Goal: Connect with others: Connect with others

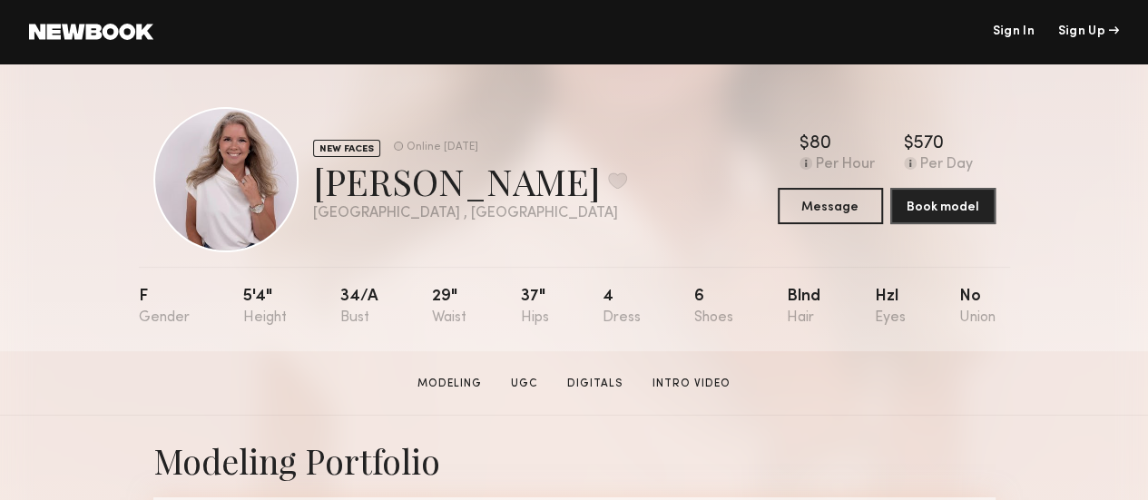
click at [191, 203] on div at bounding box center [225, 179] width 145 height 145
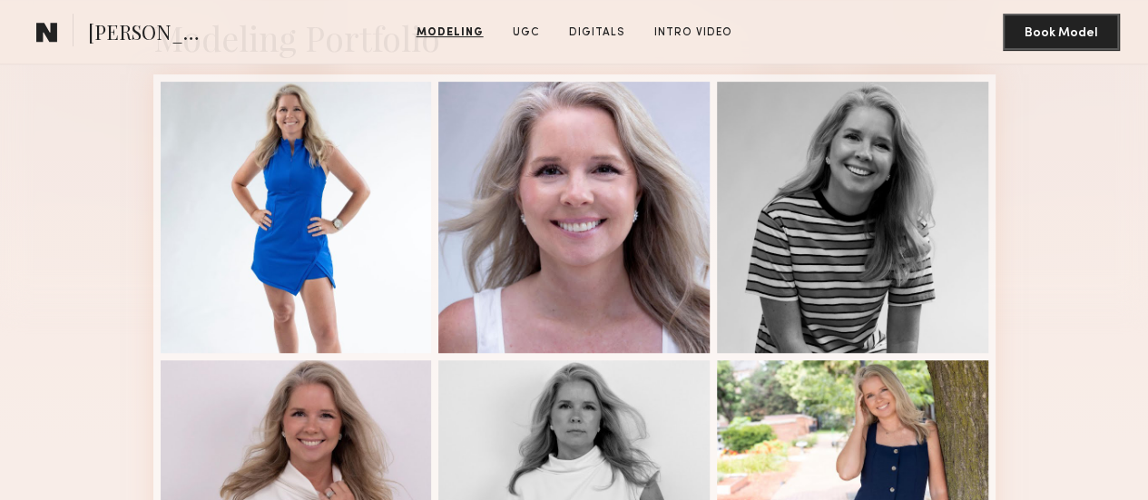
click at [34, 244] on div "Modeling Portfolio" at bounding box center [574, 465] width 1148 height 945
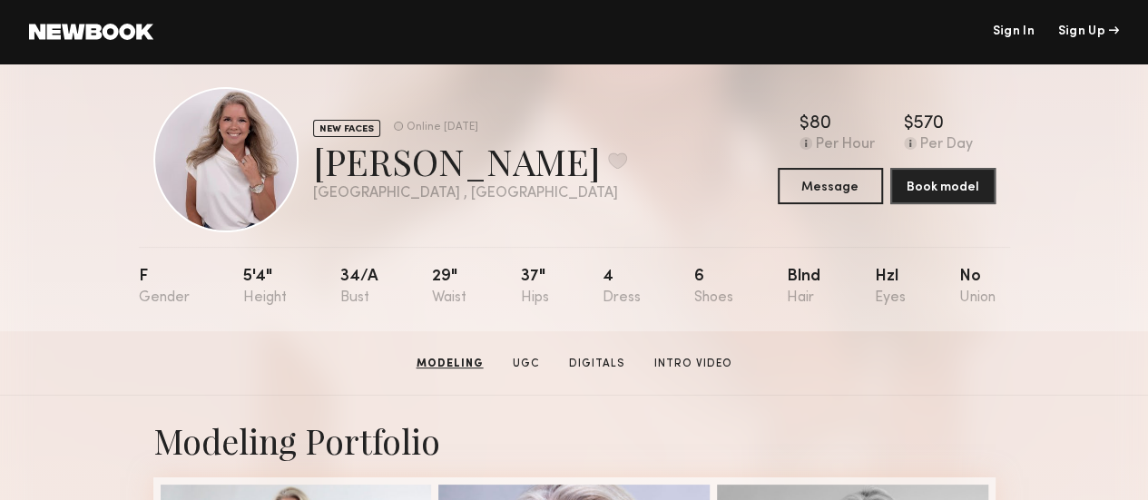
scroll to position [0, 0]
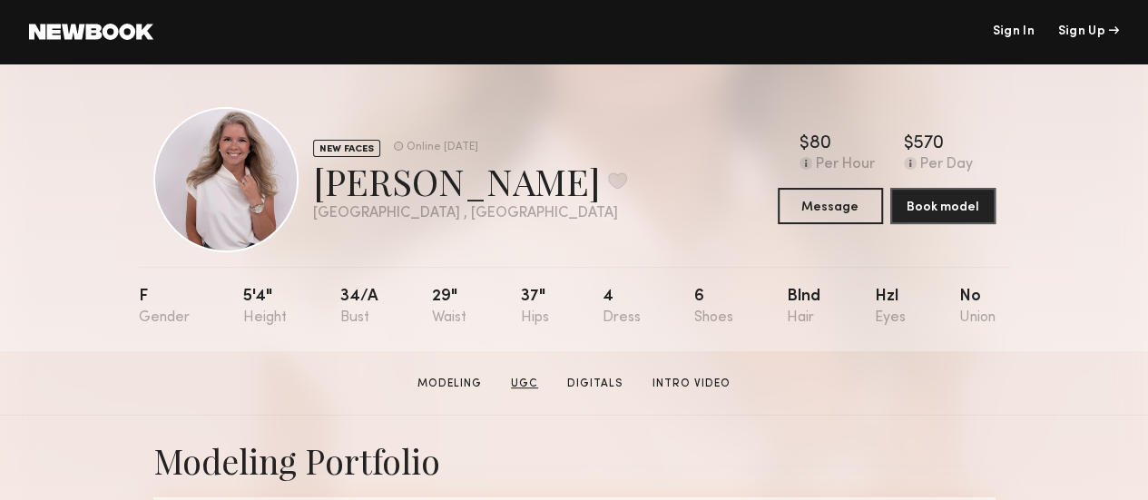
click at [539, 387] on link "UGC" at bounding box center [525, 384] width 42 height 16
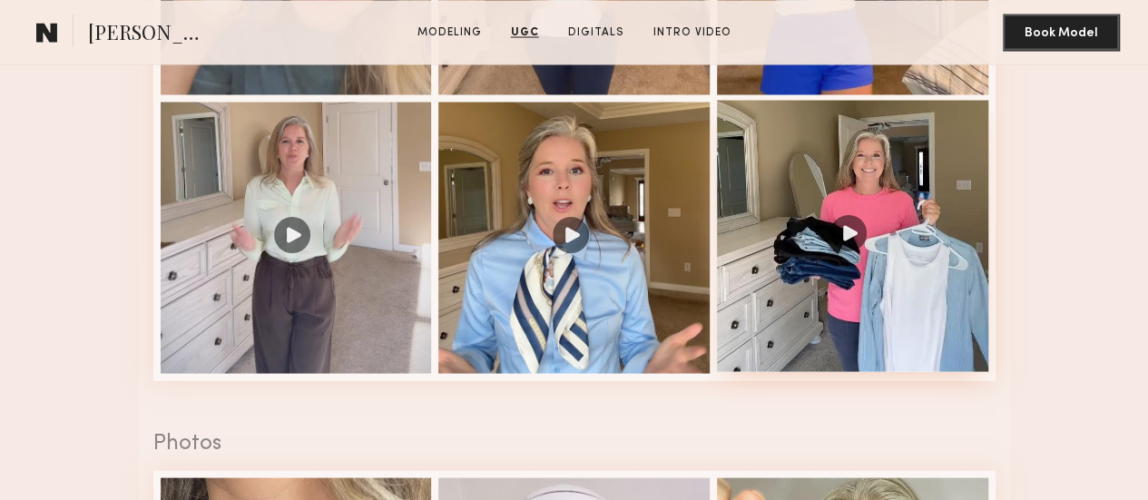
scroll to position [1679, 0]
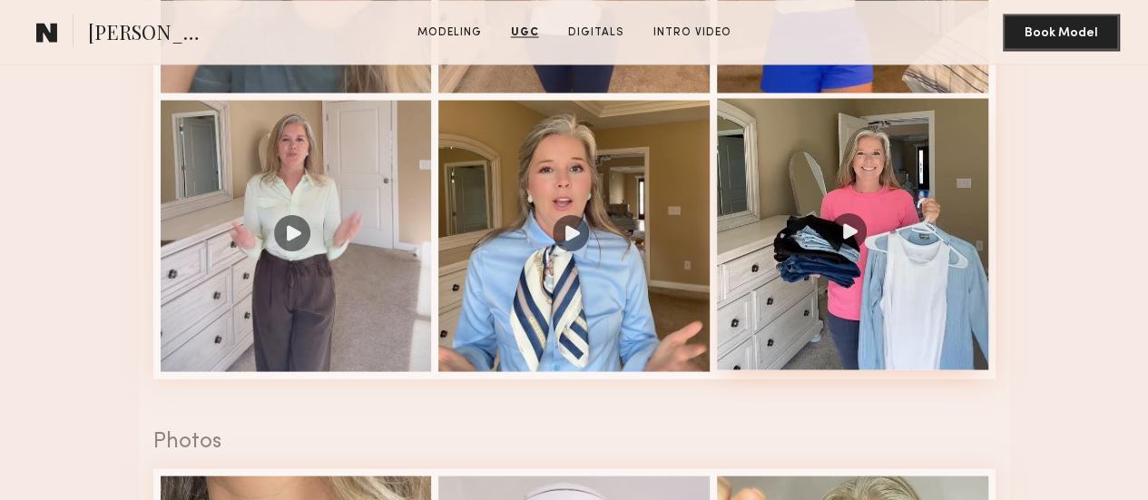
click at [853, 369] on div at bounding box center [852, 233] width 271 height 271
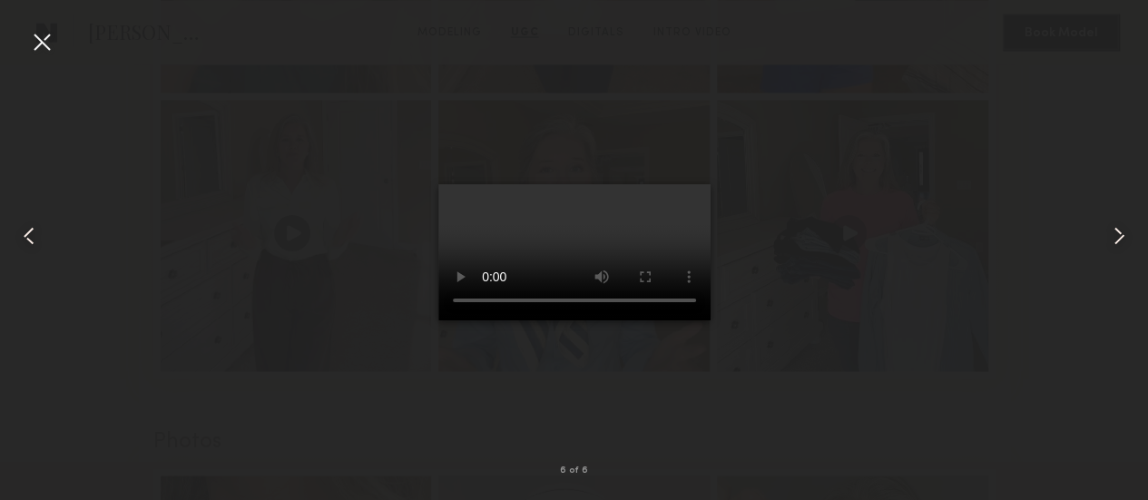
click at [44, 50] on div at bounding box center [41, 41] width 29 height 29
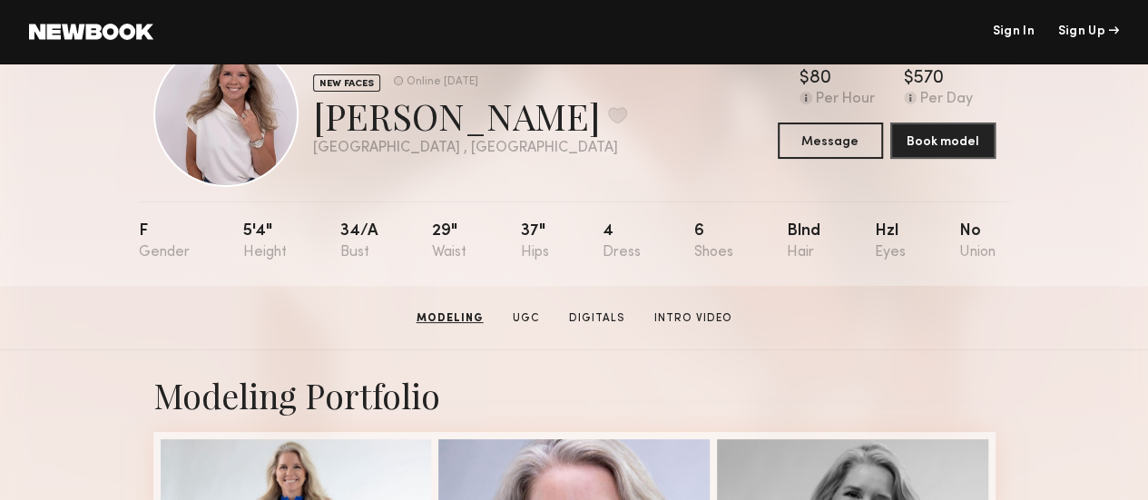
scroll to position [0, 0]
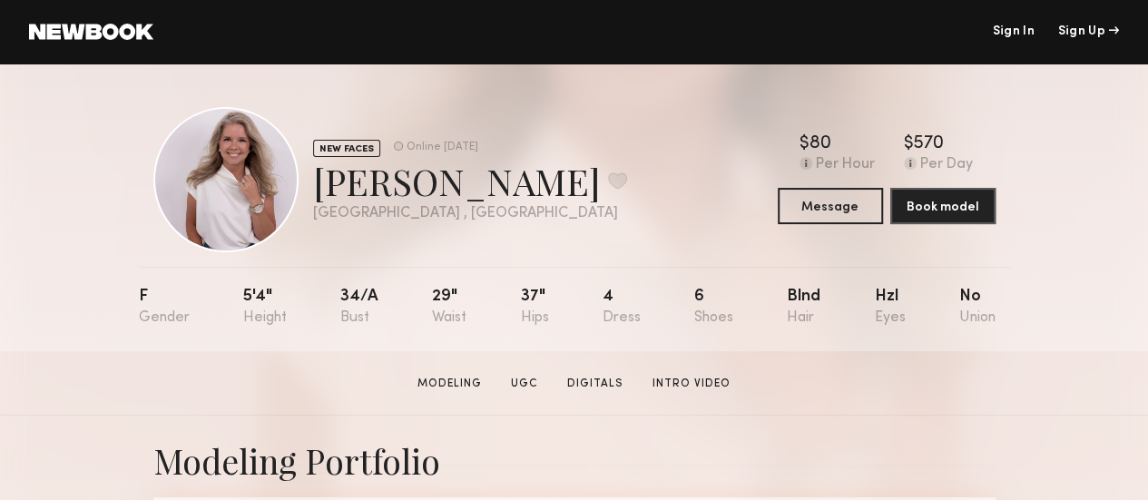
click at [62, 149] on div "NEW FACES Online [DATE] [PERSON_NAME] Favorite [GEOGRAPHIC_DATA] , IN Online [D…" at bounding box center [574, 208] width 1148 height 288
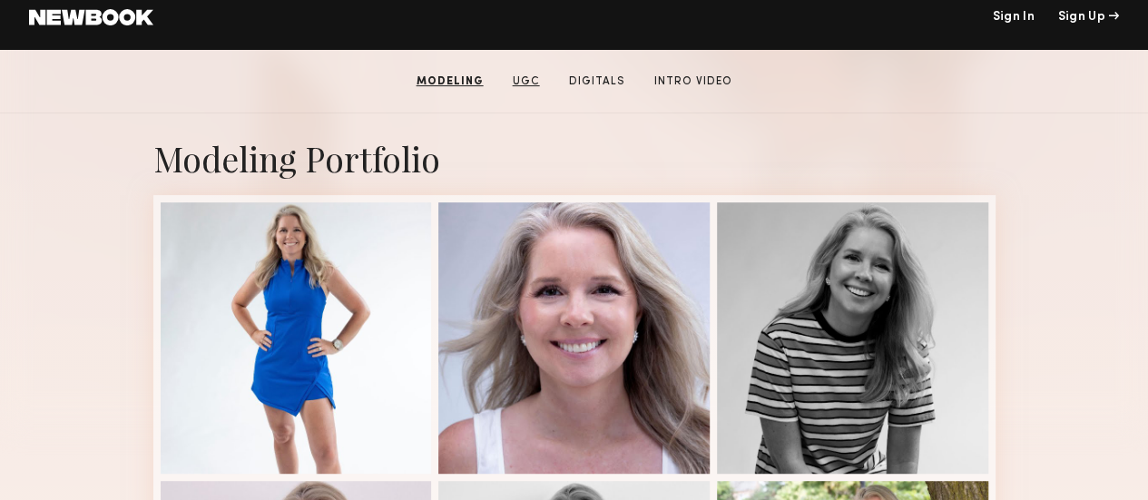
click at [521, 88] on link "UGC" at bounding box center [526, 81] width 42 height 16
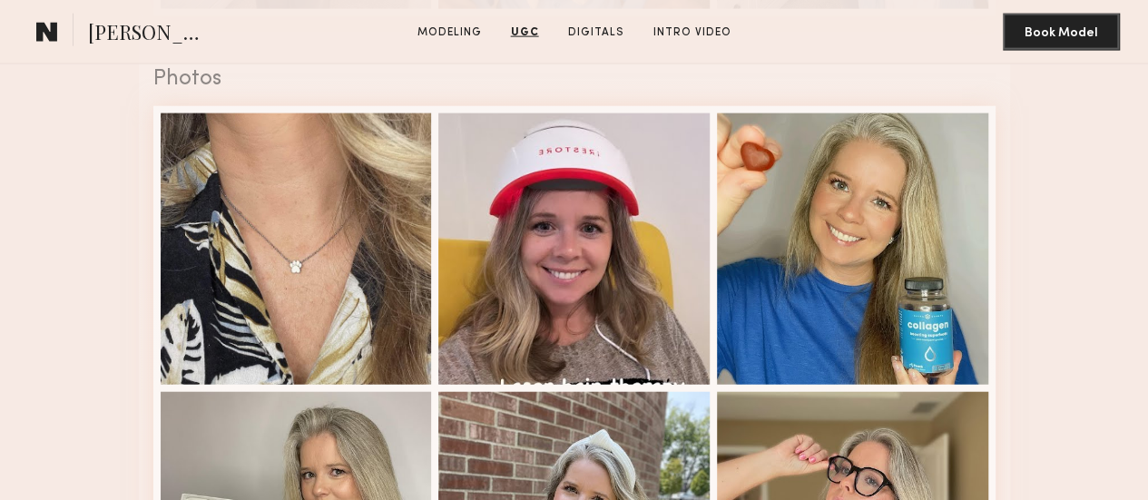
scroll to position [2404, 0]
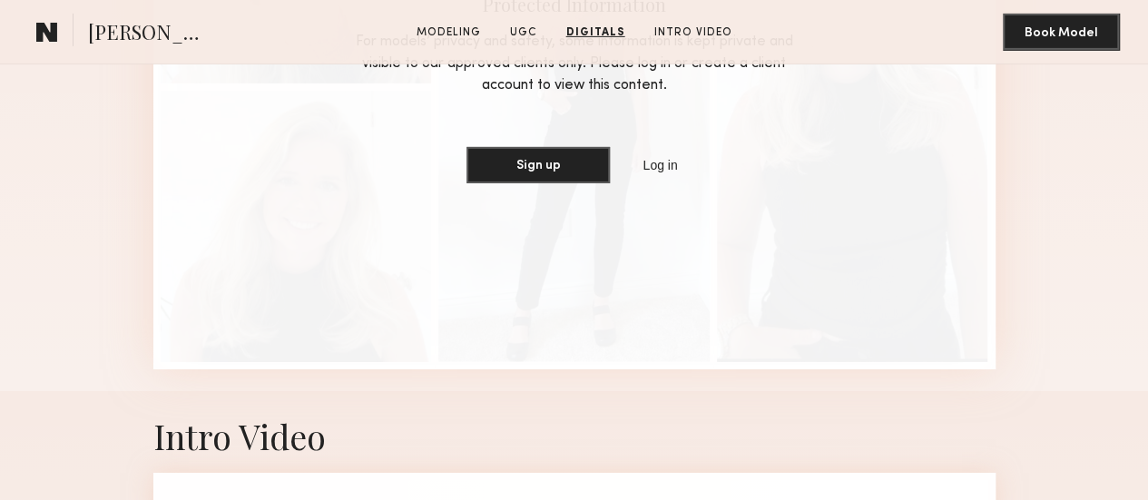
click at [489, 96] on div "For models’ privacy and safety, some information is kept private and visible to…" at bounding box center [574, 63] width 463 height 65
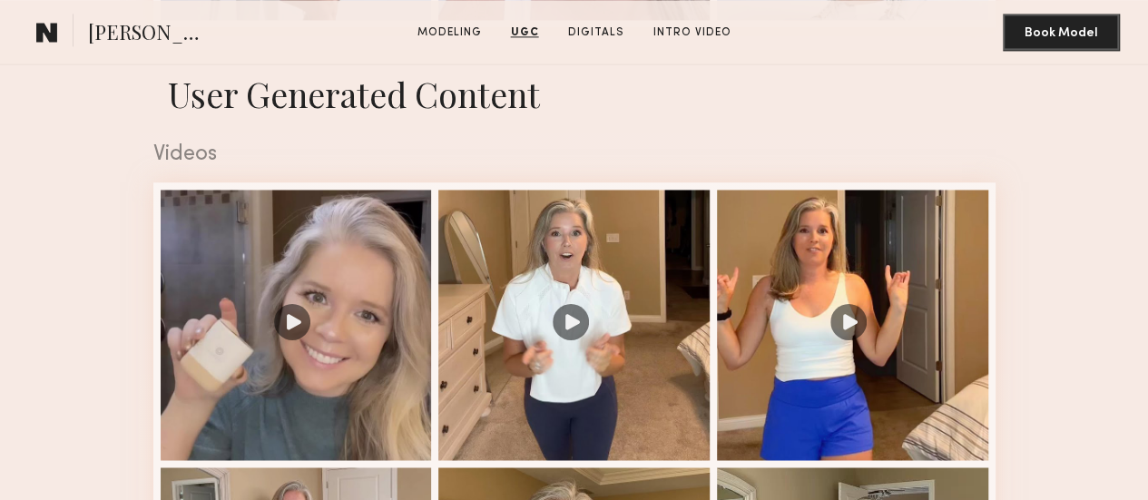
scroll to position [1274, 0]
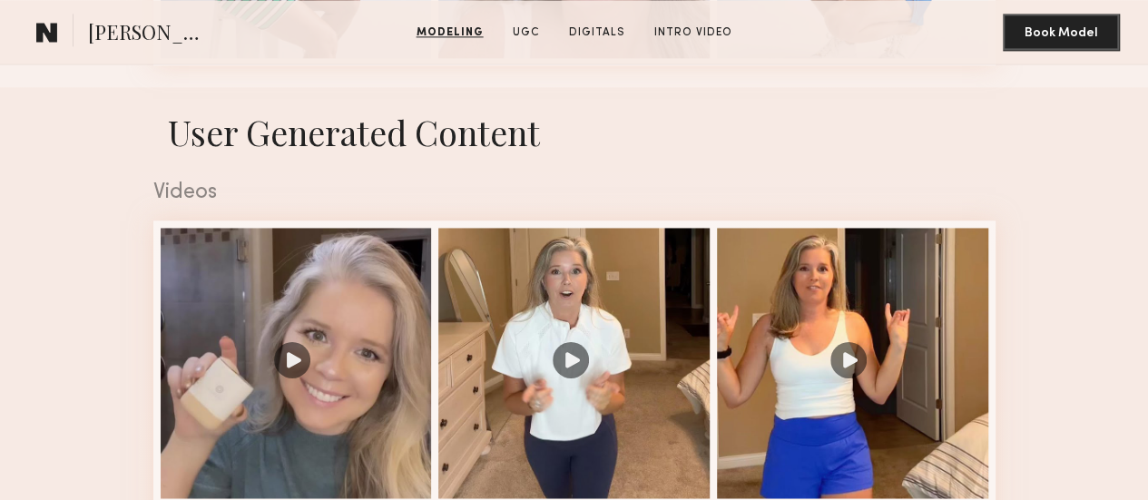
click at [0, 0] on button "Message" at bounding box center [0, 0] width 0 height 0
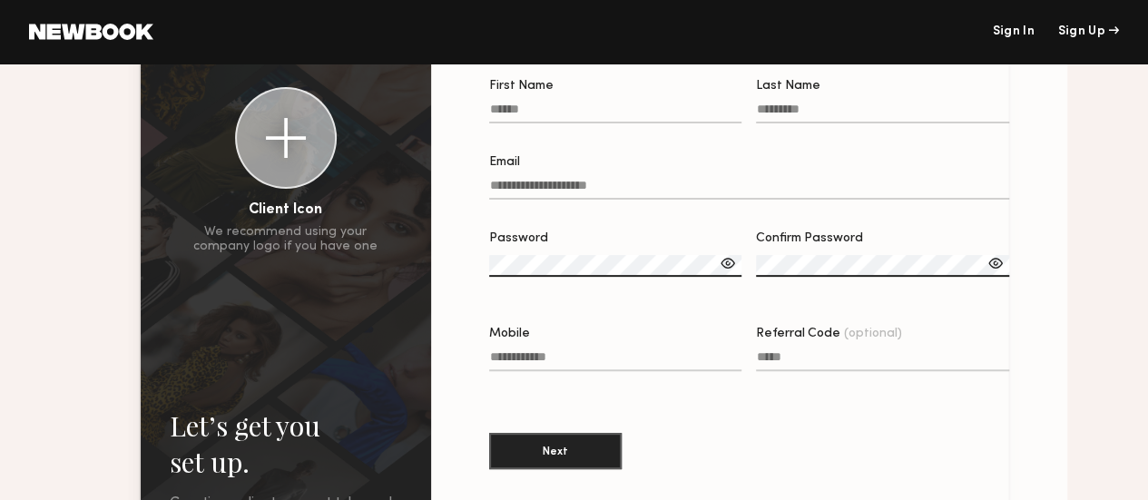
scroll to position [121, 0]
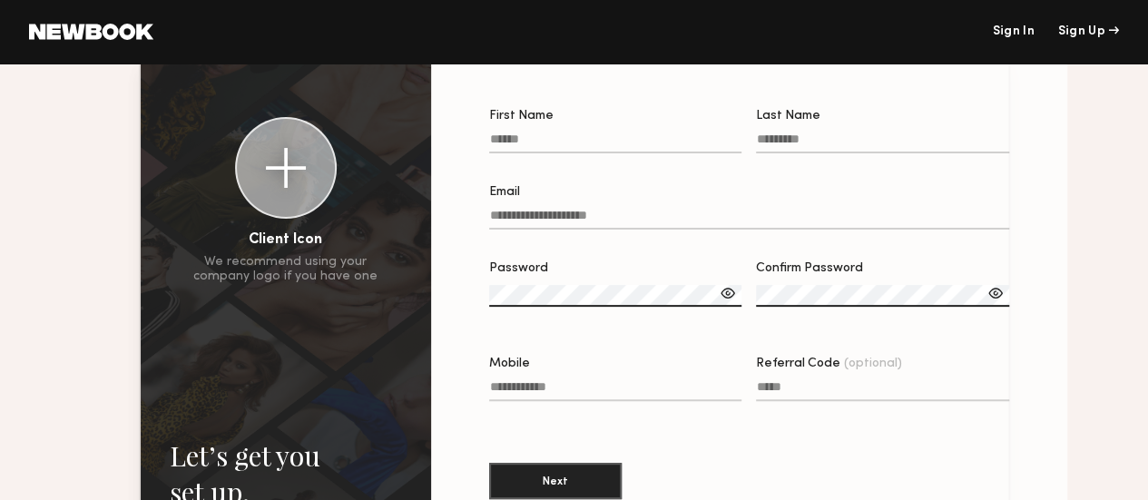
click at [489, 223] on input "Email" at bounding box center [749, 219] width 520 height 21
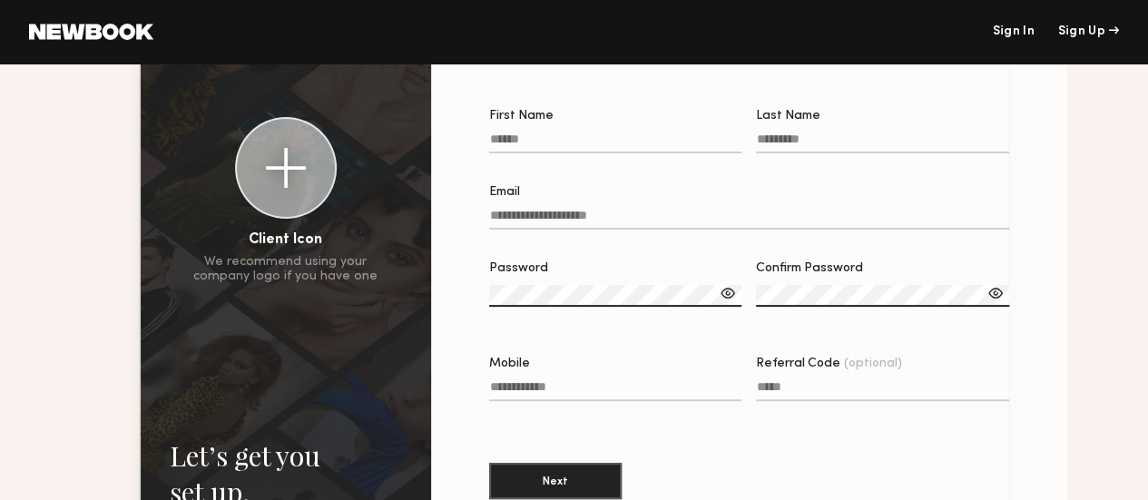
click at [489, 223] on input "Email" at bounding box center [749, 219] width 520 height 21
click at [489, 222] on input "Email" at bounding box center [749, 219] width 520 height 21
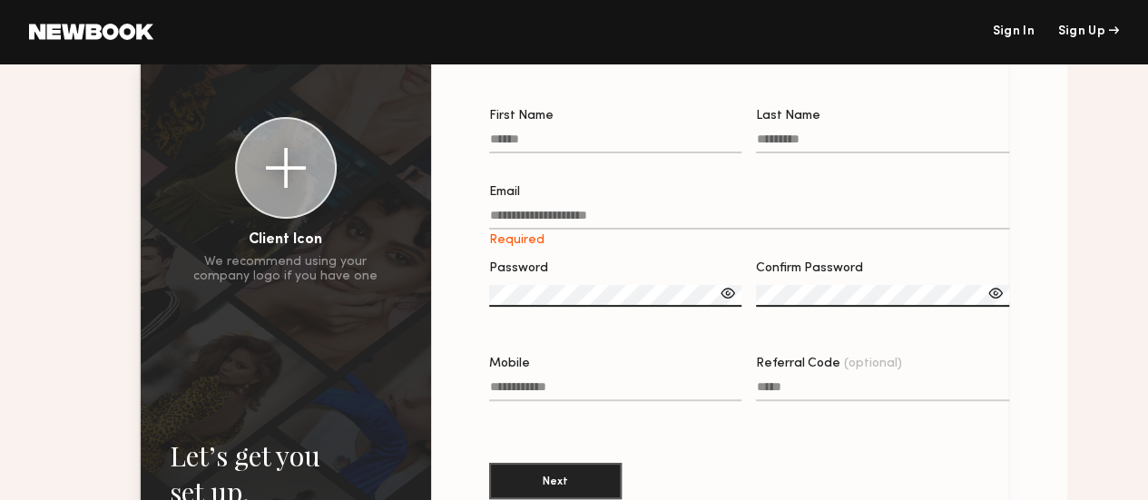
click at [460, 253] on div "First Name Last Name Email Required Password Confirm Password Mobile Referral C…" at bounding box center [749, 342] width 578 height 522
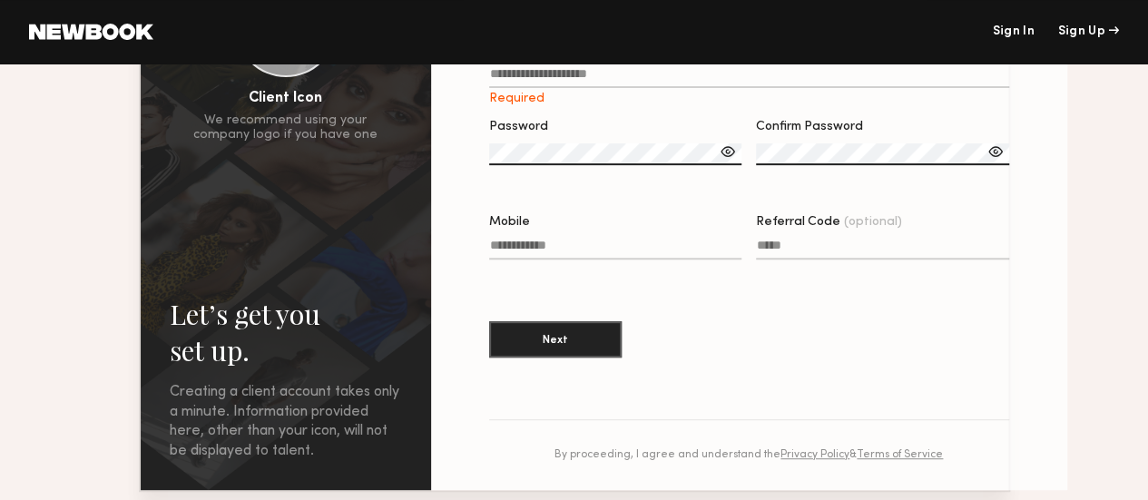
scroll to position [412, 0]
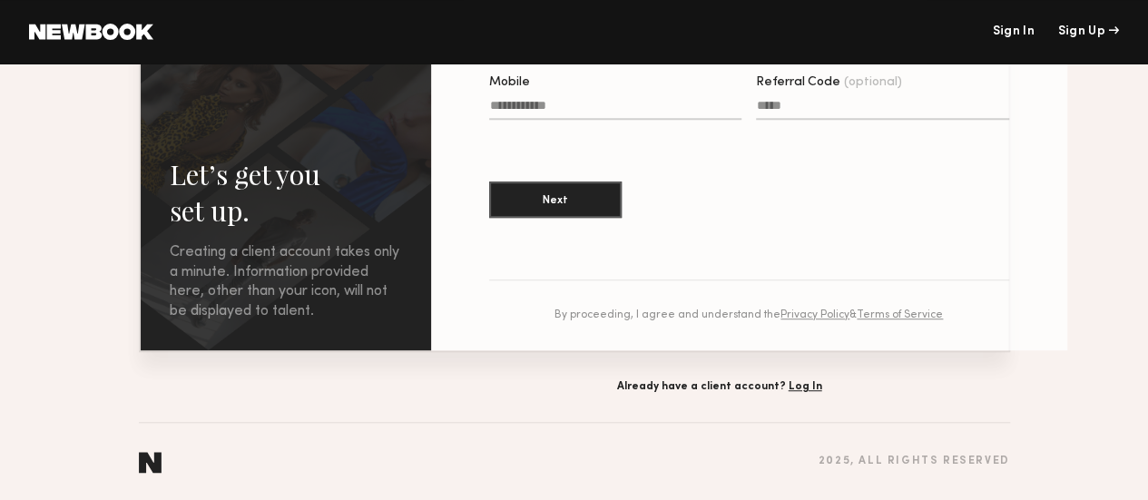
click at [447, 394] on div "Let’s get you set up. Sign Up Below. Creating a client account takes only a min…" at bounding box center [574, 81] width 1148 height 838
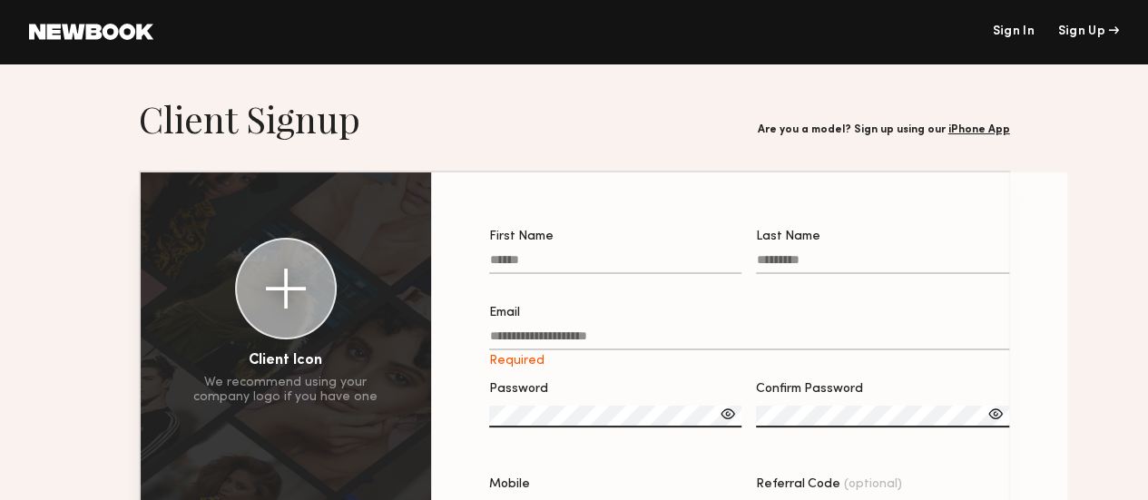
click at [273, 141] on h1 "Client Signup" at bounding box center [249, 118] width 221 height 45
click at [124, 29] on link at bounding box center [91, 32] width 124 height 16
